Goal: Task Accomplishment & Management: Use online tool/utility

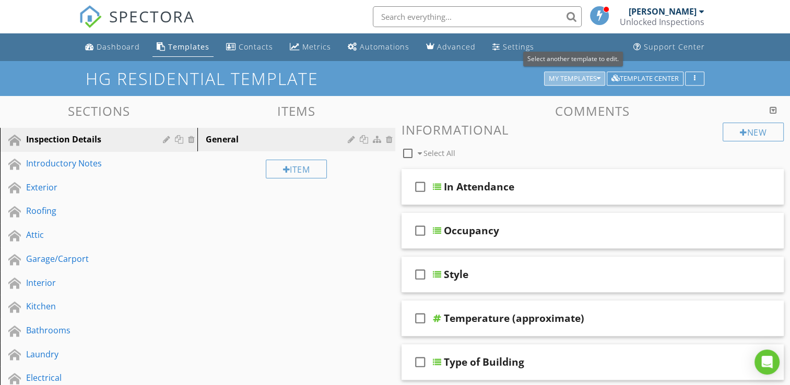
click at [562, 78] on div "My Templates" at bounding box center [575, 78] width 52 height 7
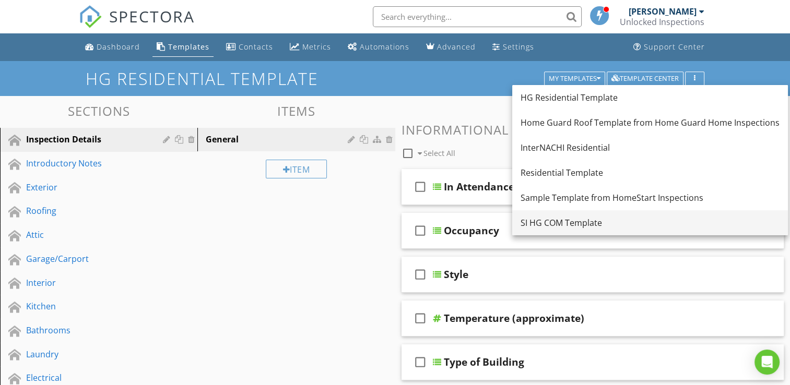
click at [554, 227] on div "SI HG COM Template" at bounding box center [650, 223] width 259 height 13
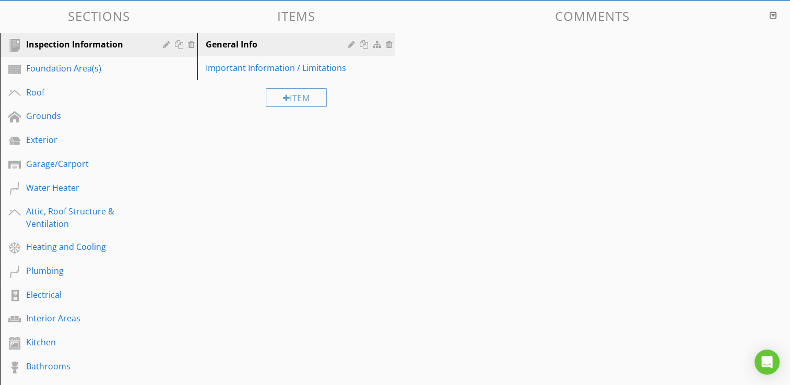
scroll to position [124, 0]
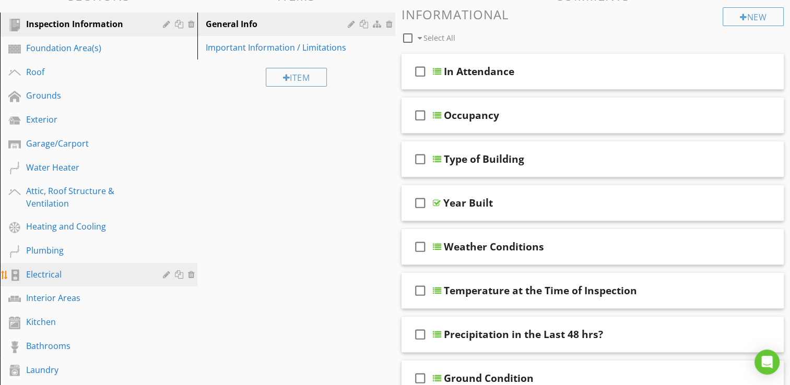
click at [42, 271] on div "Electrical" at bounding box center [87, 274] width 122 height 13
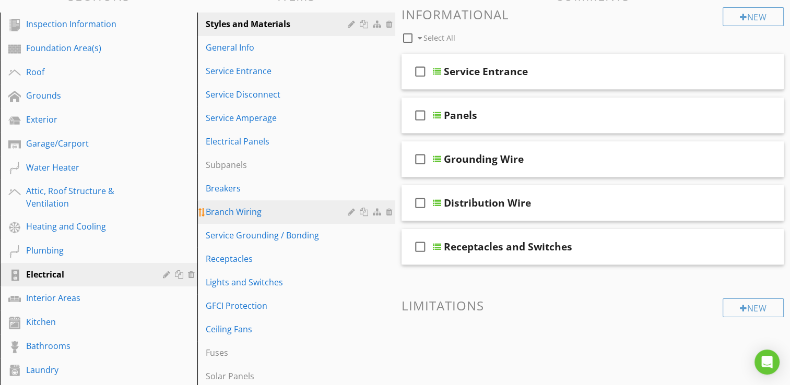
click at [237, 207] on div "Branch Wiring" at bounding box center [278, 212] width 145 height 13
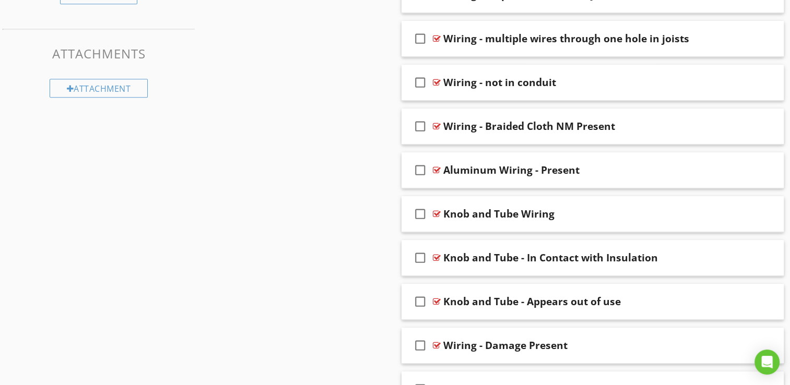
scroll to position [640, 0]
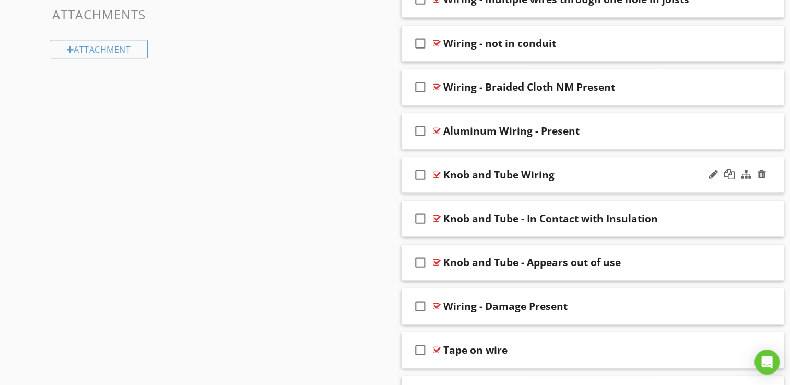
click at [462, 182] on div "check_box_outline_blank Knob and Tube Wiring" at bounding box center [593, 175] width 383 height 36
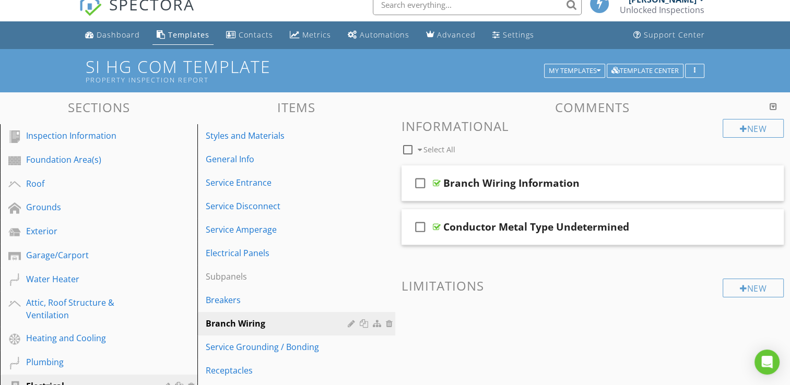
scroll to position [0, 0]
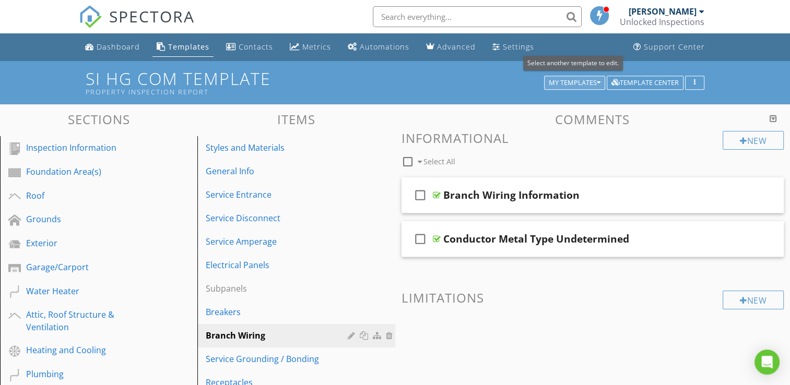
click at [582, 86] on div "My Templates" at bounding box center [575, 82] width 52 height 7
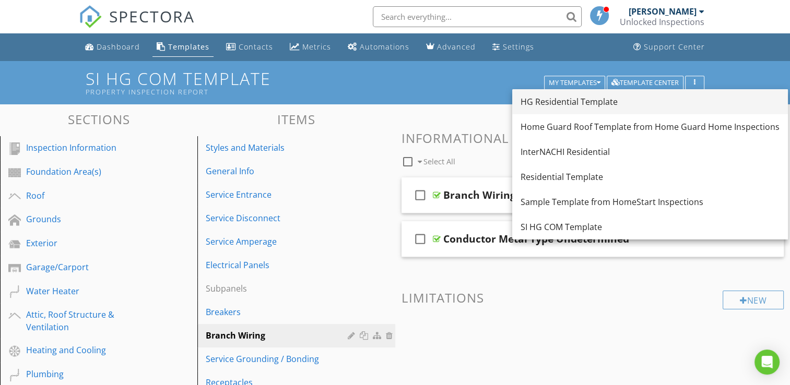
click at [551, 102] on div "HG Residential Template" at bounding box center [650, 102] width 259 height 13
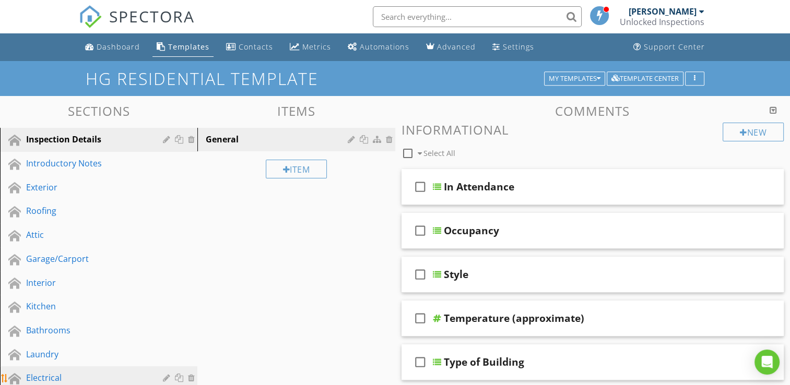
click at [64, 374] on div "Electrical" at bounding box center [87, 378] width 122 height 13
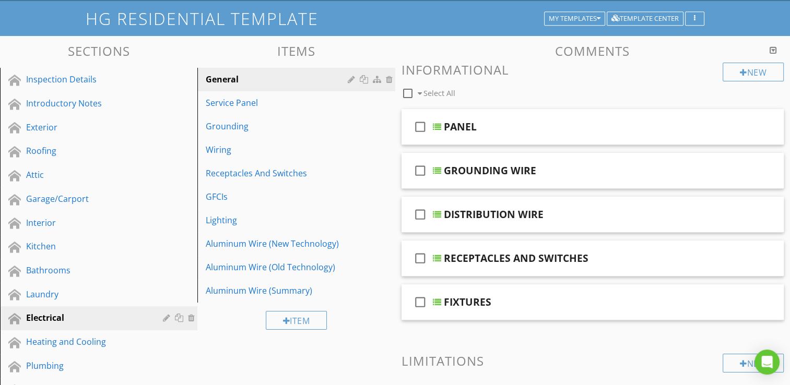
scroll to position [64, 0]
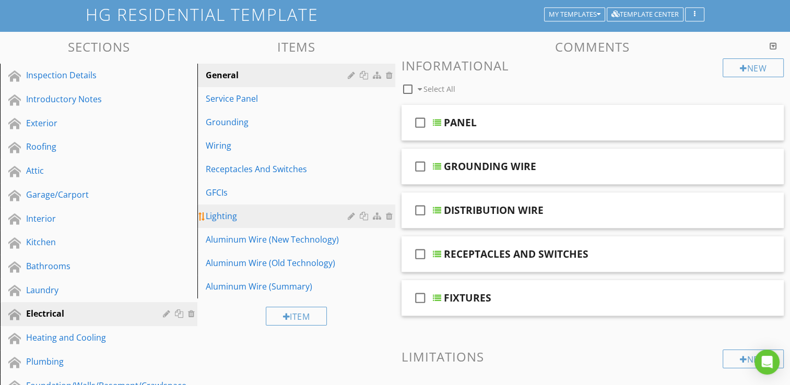
click at [246, 213] on div "Lighting" at bounding box center [278, 216] width 145 height 13
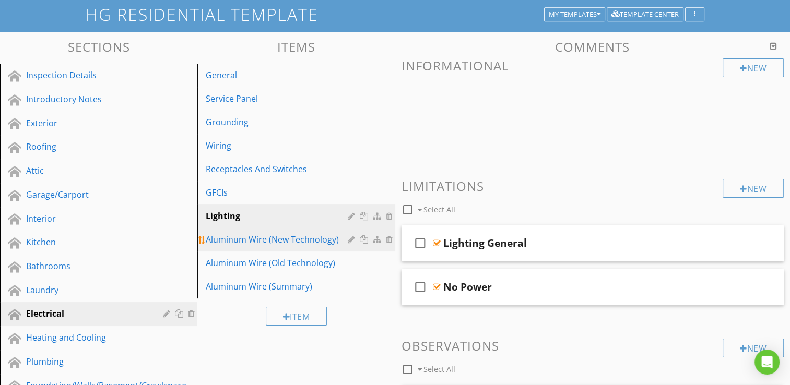
click at [244, 242] on div "Aluminum Wire (New Technology)" at bounding box center [278, 239] width 145 height 13
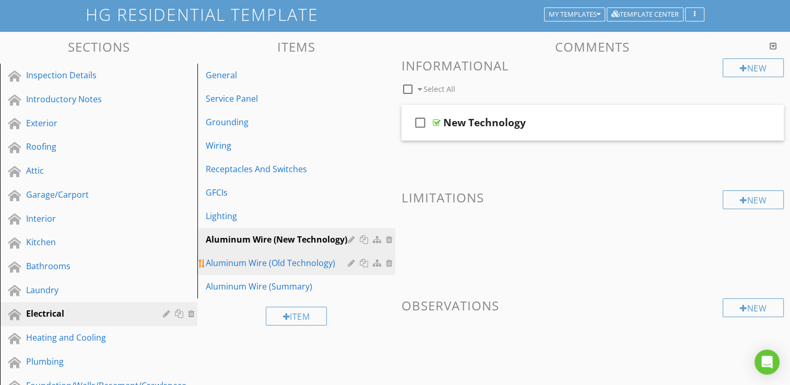
click at [243, 259] on div "Aluminum Wire (Old Technology)" at bounding box center [278, 263] width 145 height 13
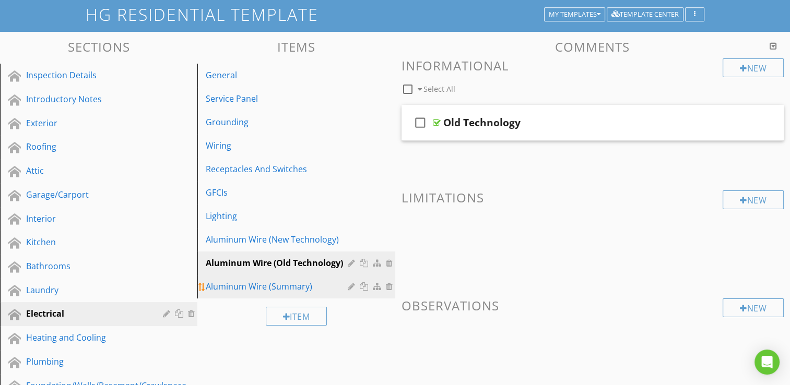
click at [236, 286] on div "Aluminum Wire (Summary)" at bounding box center [278, 286] width 145 height 13
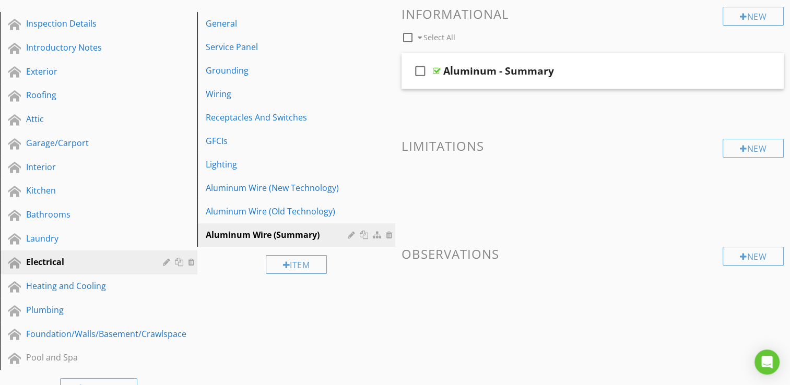
scroll to position [117, 0]
